Goal: Transaction & Acquisition: Purchase product/service

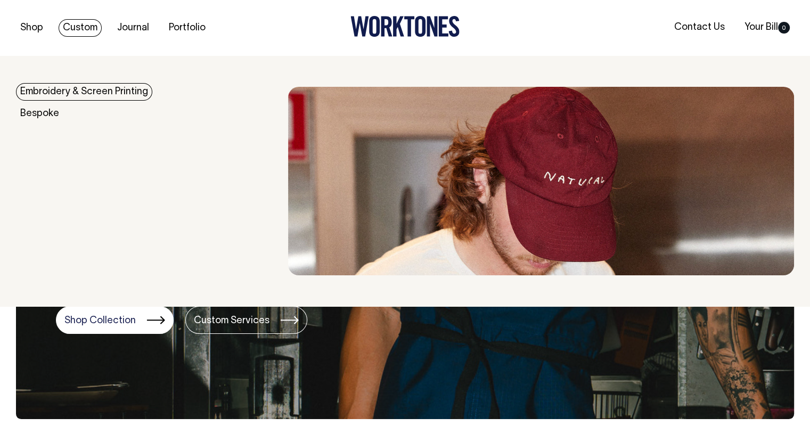
click at [96, 26] on link "Custom" at bounding box center [80, 28] width 43 height 18
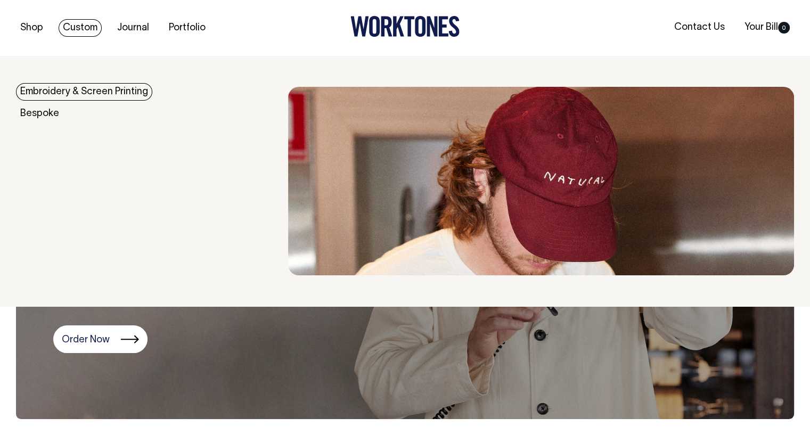
click at [70, 93] on link "Embroidery & Screen Printing" at bounding box center [84, 92] width 136 height 18
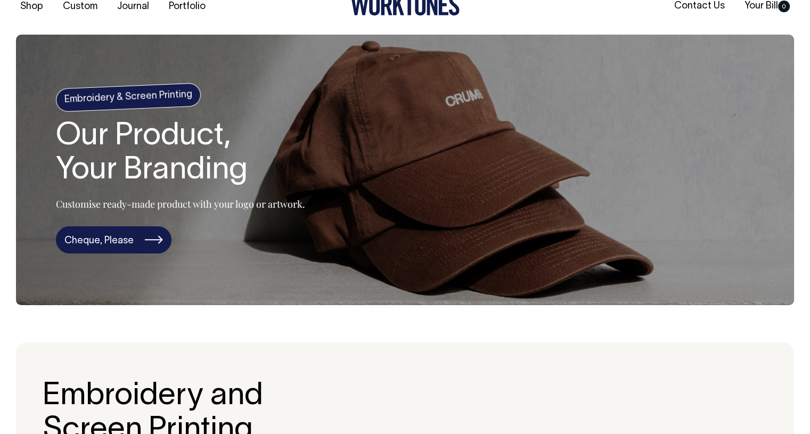
click at [116, 235] on link "Cheque, Please" at bounding box center [114, 240] width 116 height 28
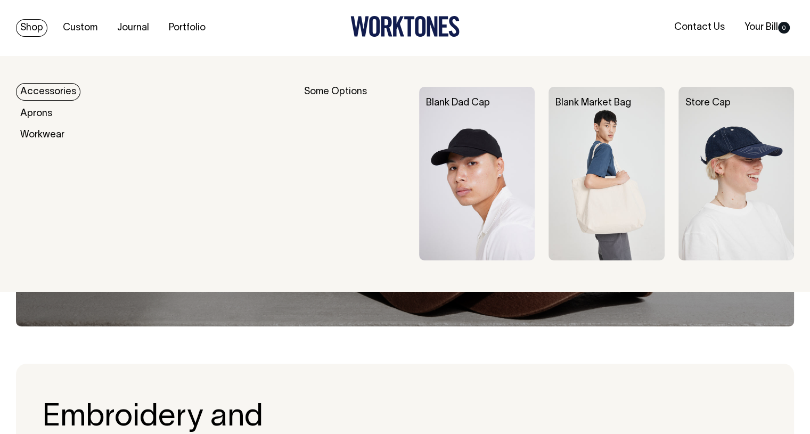
click at [24, 29] on link "Shop" at bounding box center [31, 28] width 31 height 18
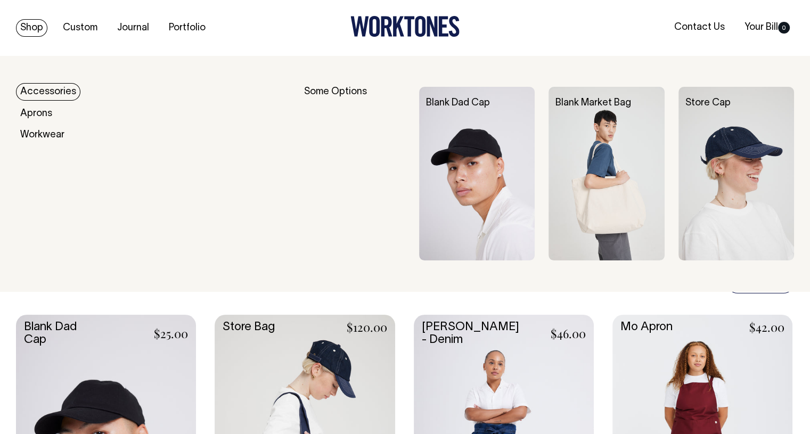
click at [58, 88] on link "Accessories" at bounding box center [48, 92] width 64 height 18
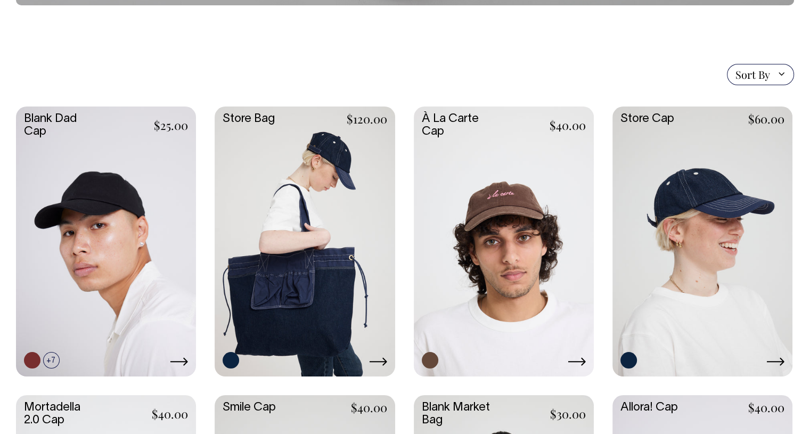
scroll to position [221, 0]
click at [495, 213] on link at bounding box center [504, 241] width 180 height 268
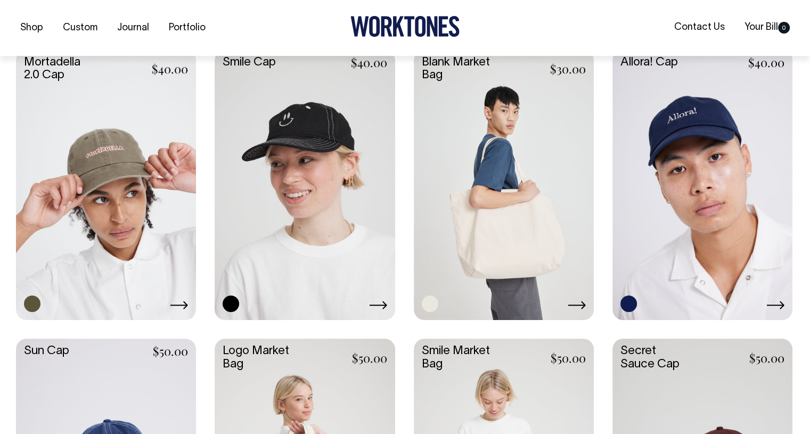
scroll to position [567, 0]
click at [125, 202] on link at bounding box center [106, 184] width 180 height 268
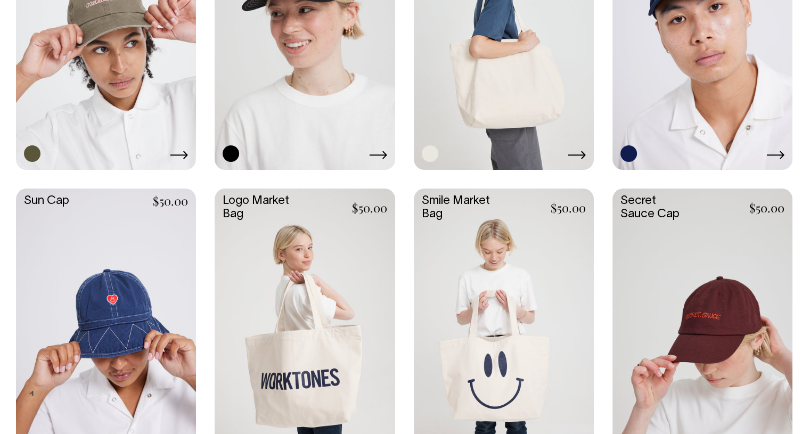
scroll to position [716, 0]
click at [507, 113] on link at bounding box center [504, 34] width 180 height 268
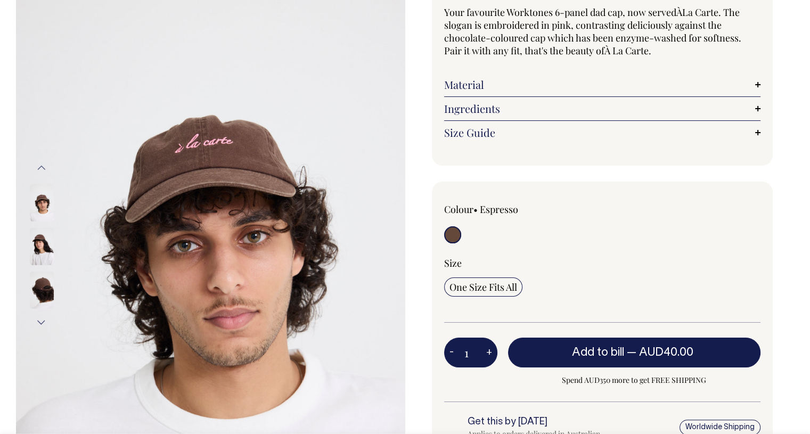
scroll to position [103, 0]
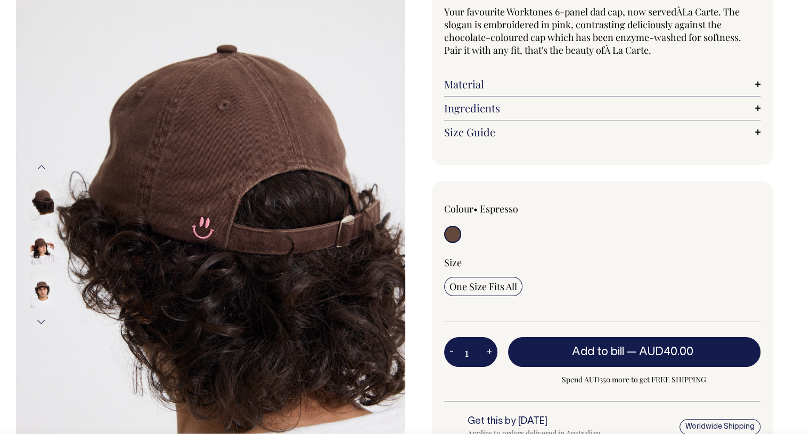
click at [41, 291] on img at bounding box center [42, 289] width 24 height 37
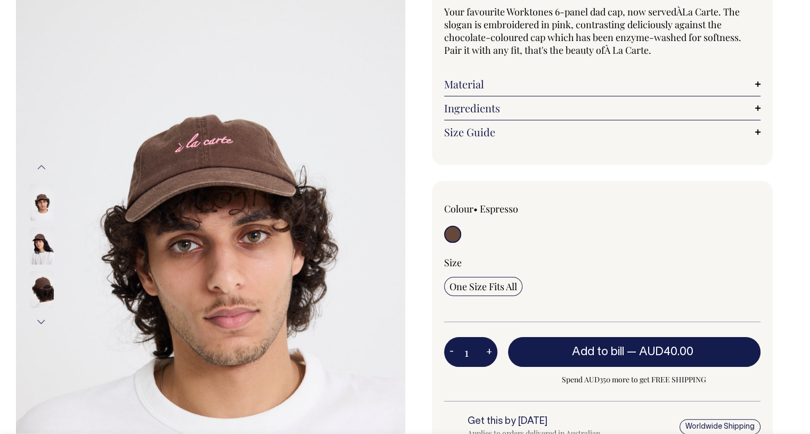
click at [46, 196] on img at bounding box center [42, 202] width 24 height 37
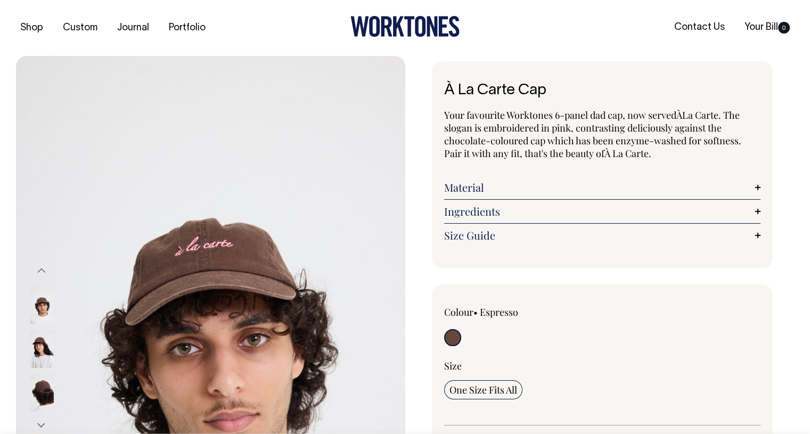
scroll to position [0, 0]
drag, startPoint x: 551, startPoint y: 96, endPoint x: 421, endPoint y: 94, distance: 130.0
click at [421, 94] on div "À La Carte Cap Your favourite Worktones 6-panel dad cap, now served À La Carte.…" at bounding box center [599, 368] width 389 height 615
copy h1 "À La Carte Cap"
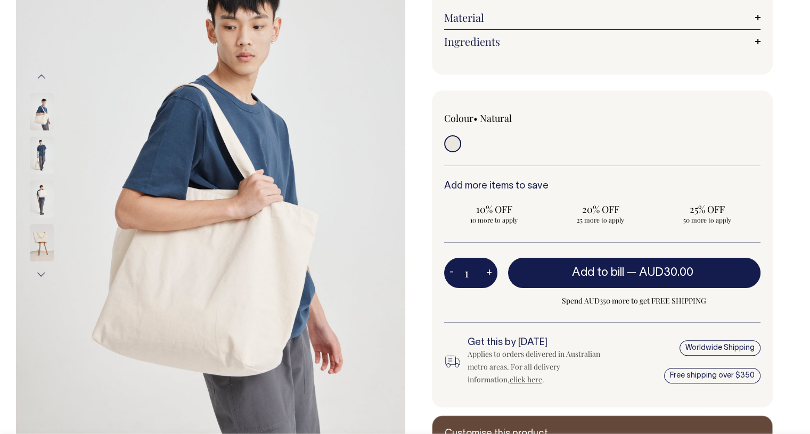
scroll to position [173, 0]
click at [454, 145] on input "radio" at bounding box center [452, 143] width 17 height 17
